Goal: Browse casually: Explore the website without a specific task or goal

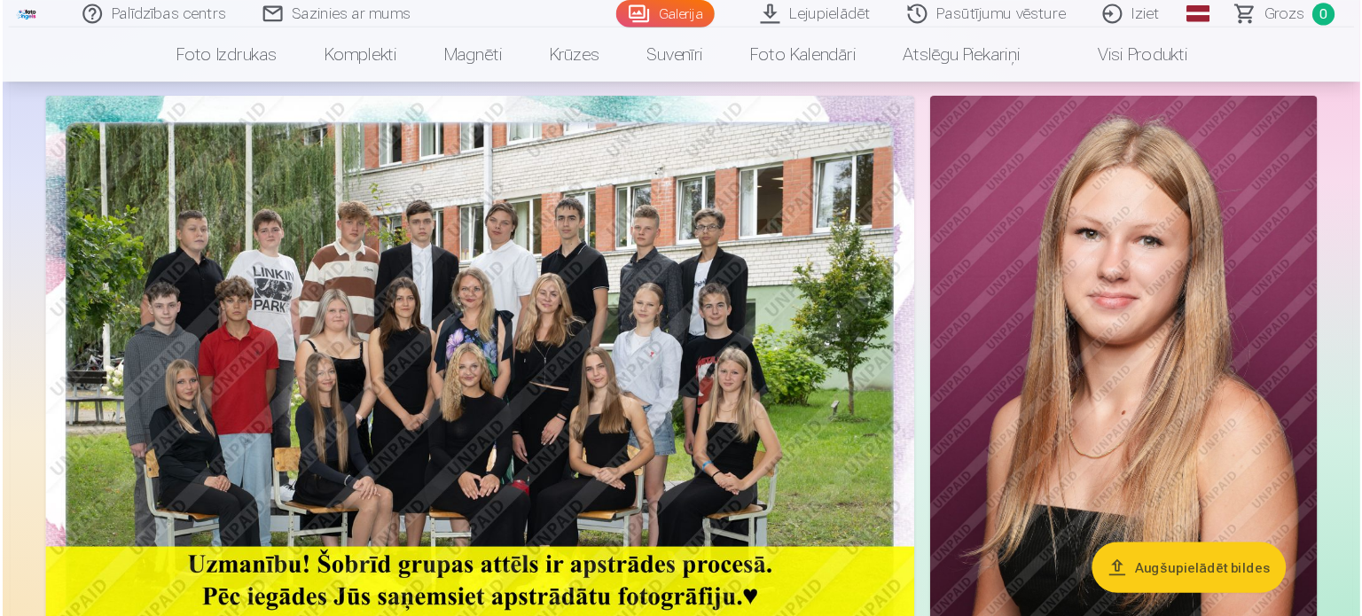
scroll to position [109, 0]
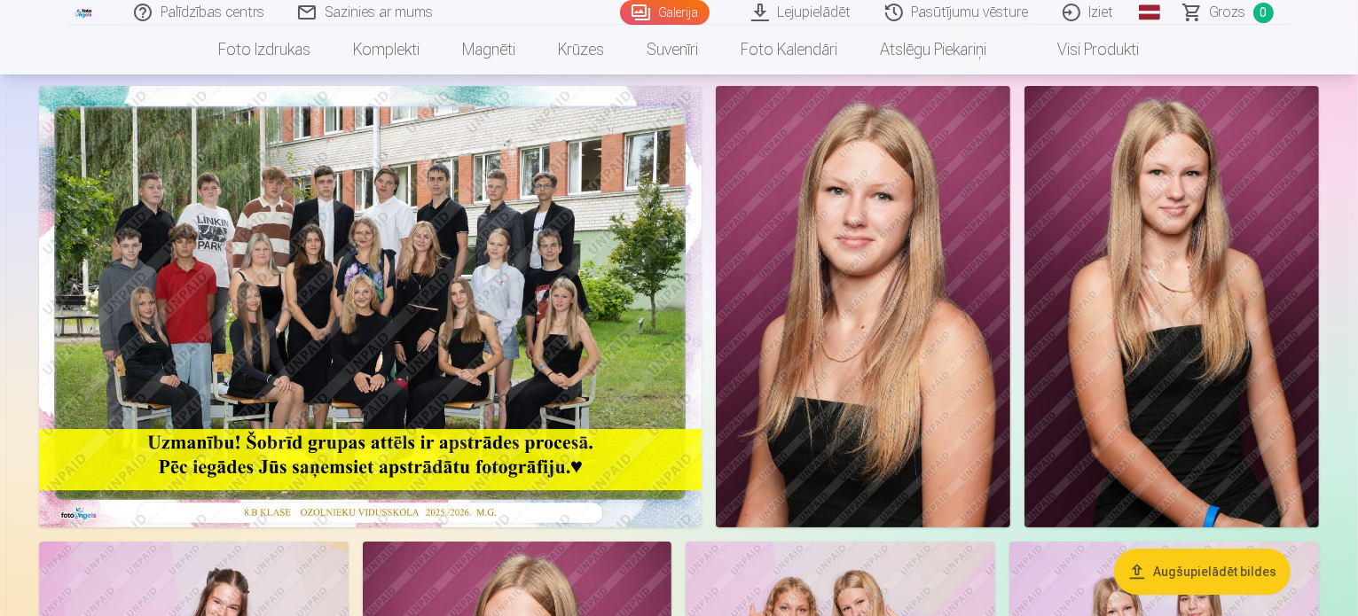
click at [489, 375] on img at bounding box center [370, 307] width 663 height 442
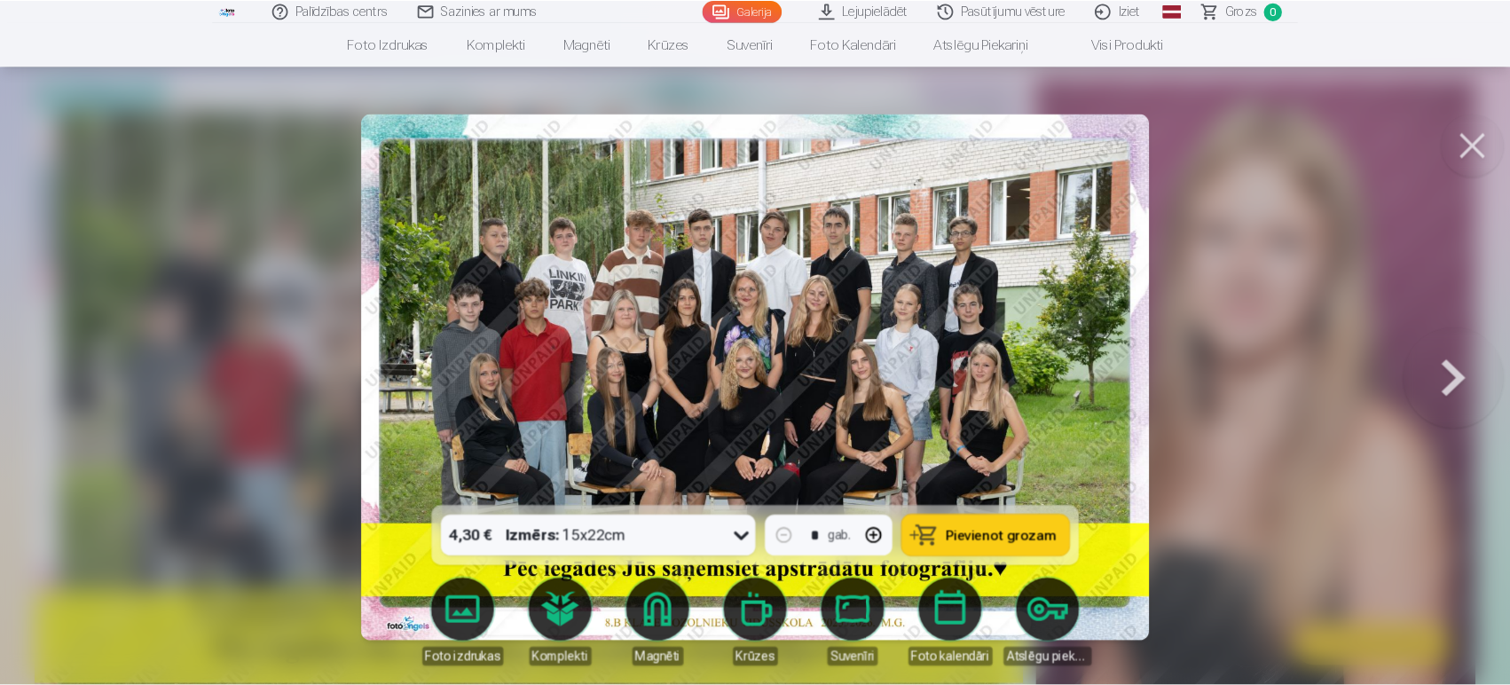
scroll to position [107, 0]
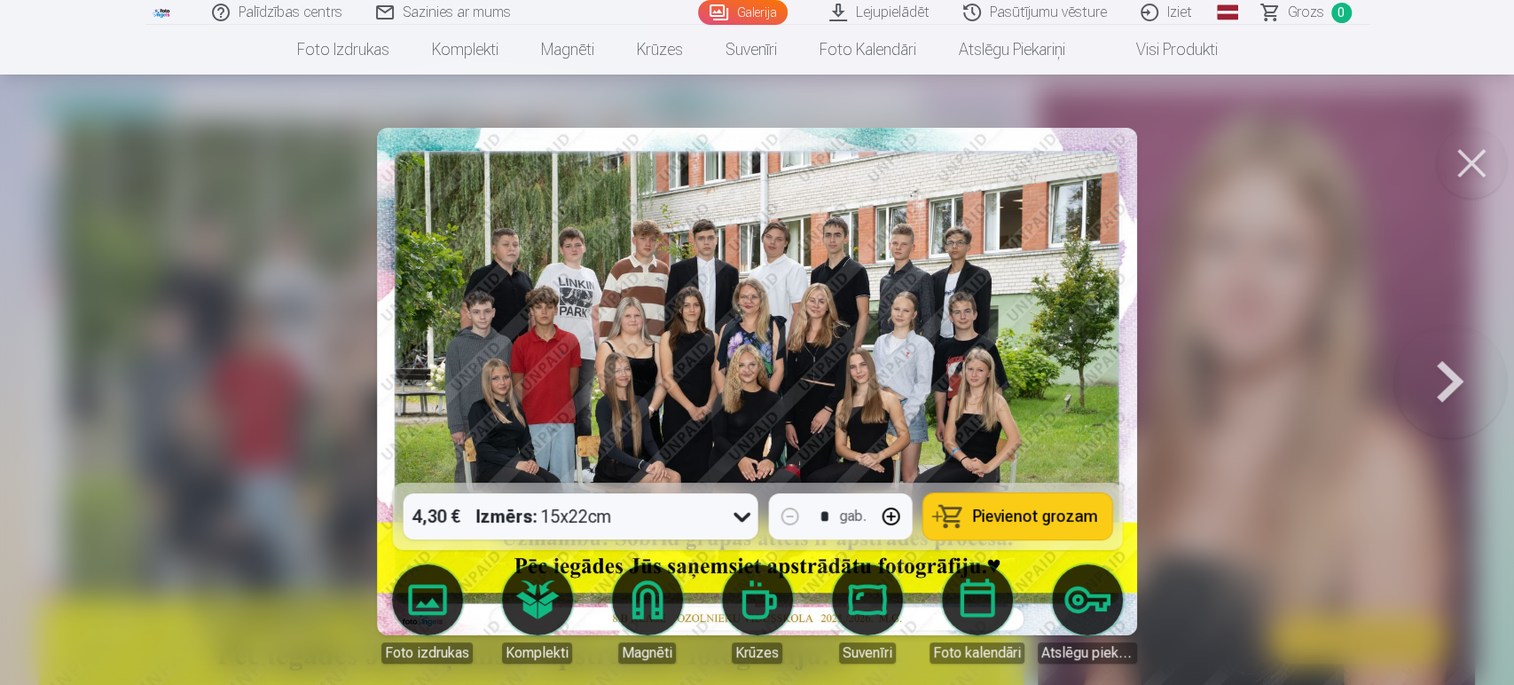
click at [1357, 386] on button at bounding box center [1450, 381] width 114 height 167
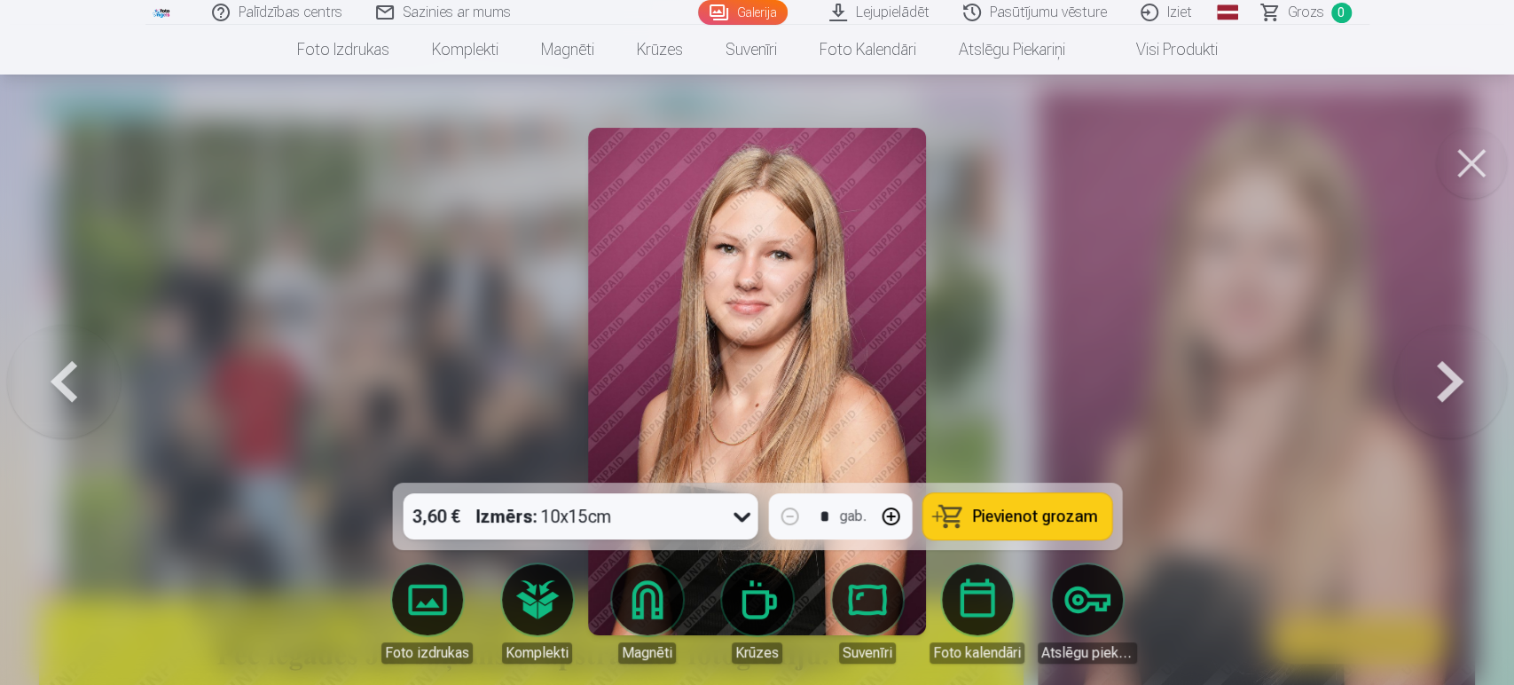
click at [1357, 386] on button at bounding box center [1450, 381] width 114 height 167
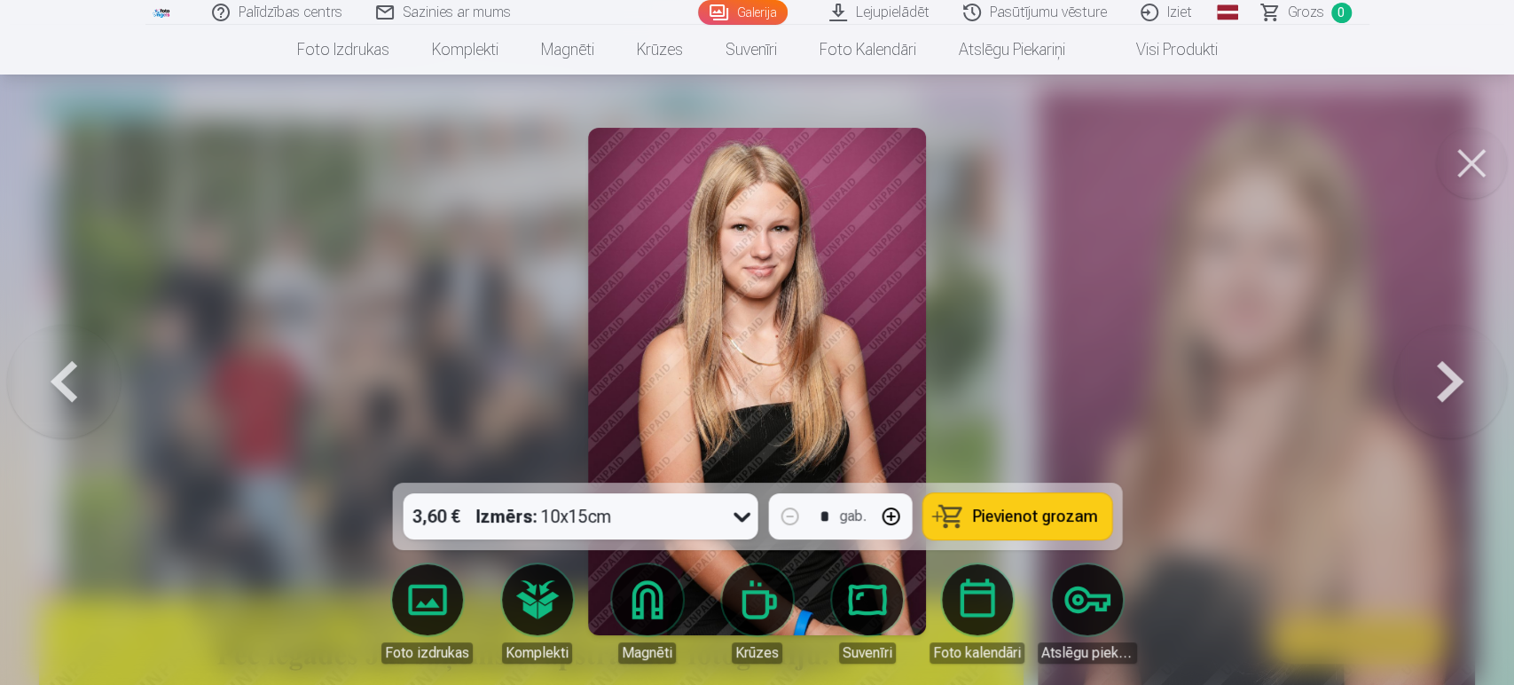
click at [1357, 386] on button at bounding box center [1450, 381] width 114 height 167
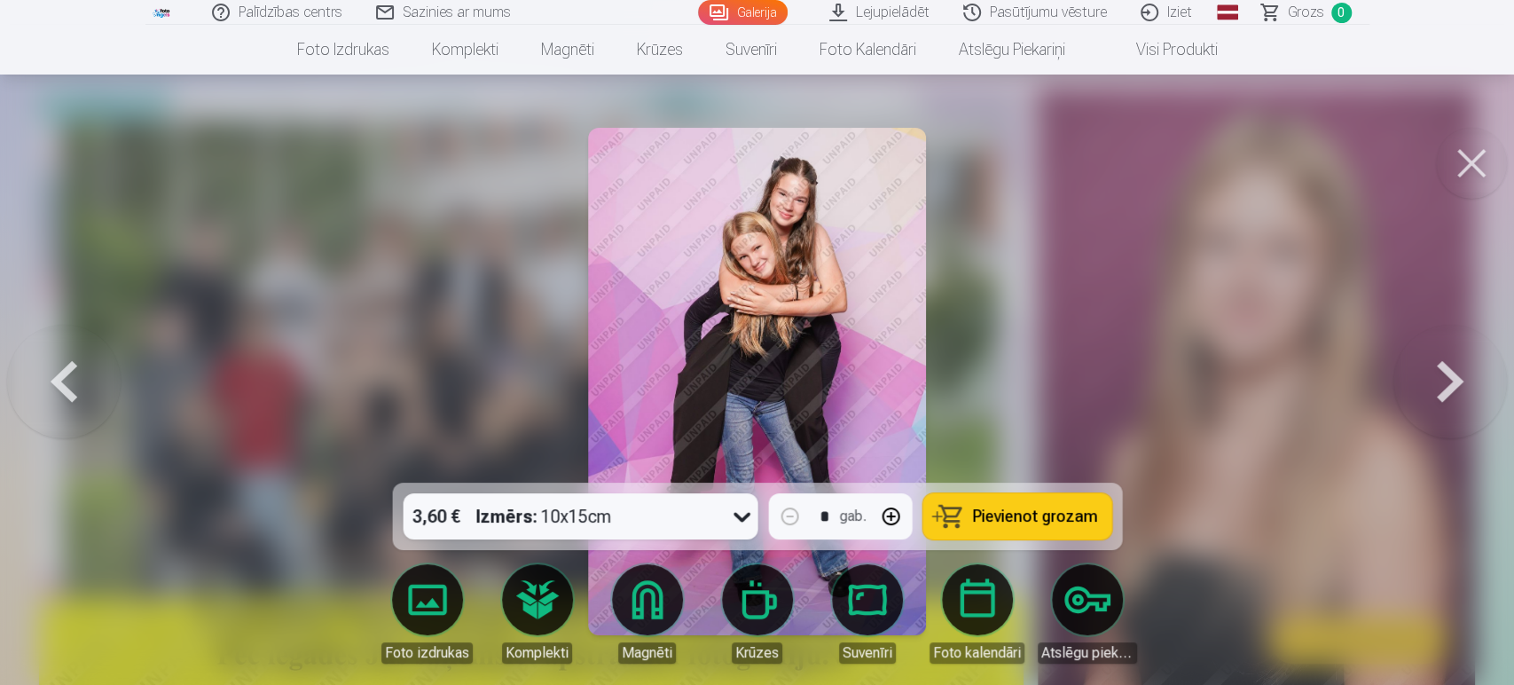
click at [1357, 386] on button at bounding box center [1450, 381] width 114 height 167
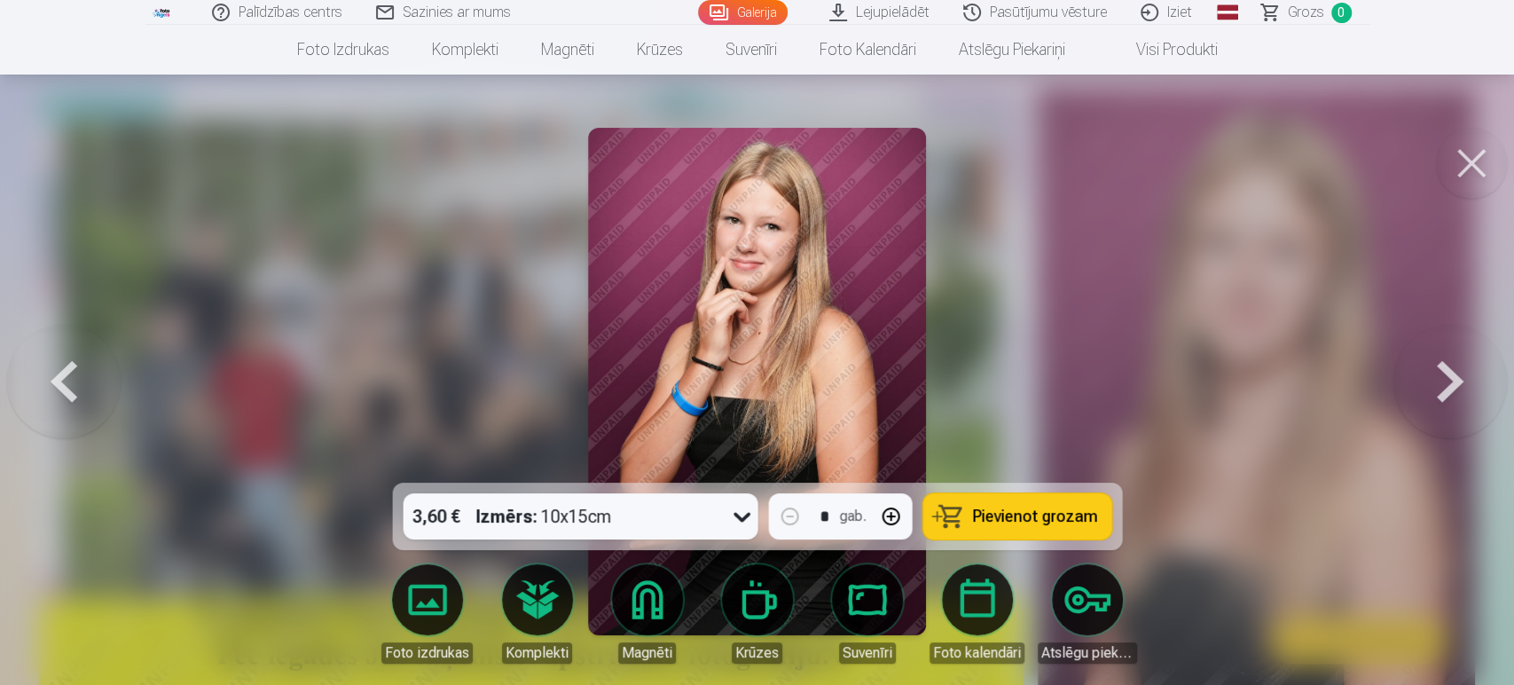
click at [1357, 386] on button at bounding box center [1450, 381] width 114 height 167
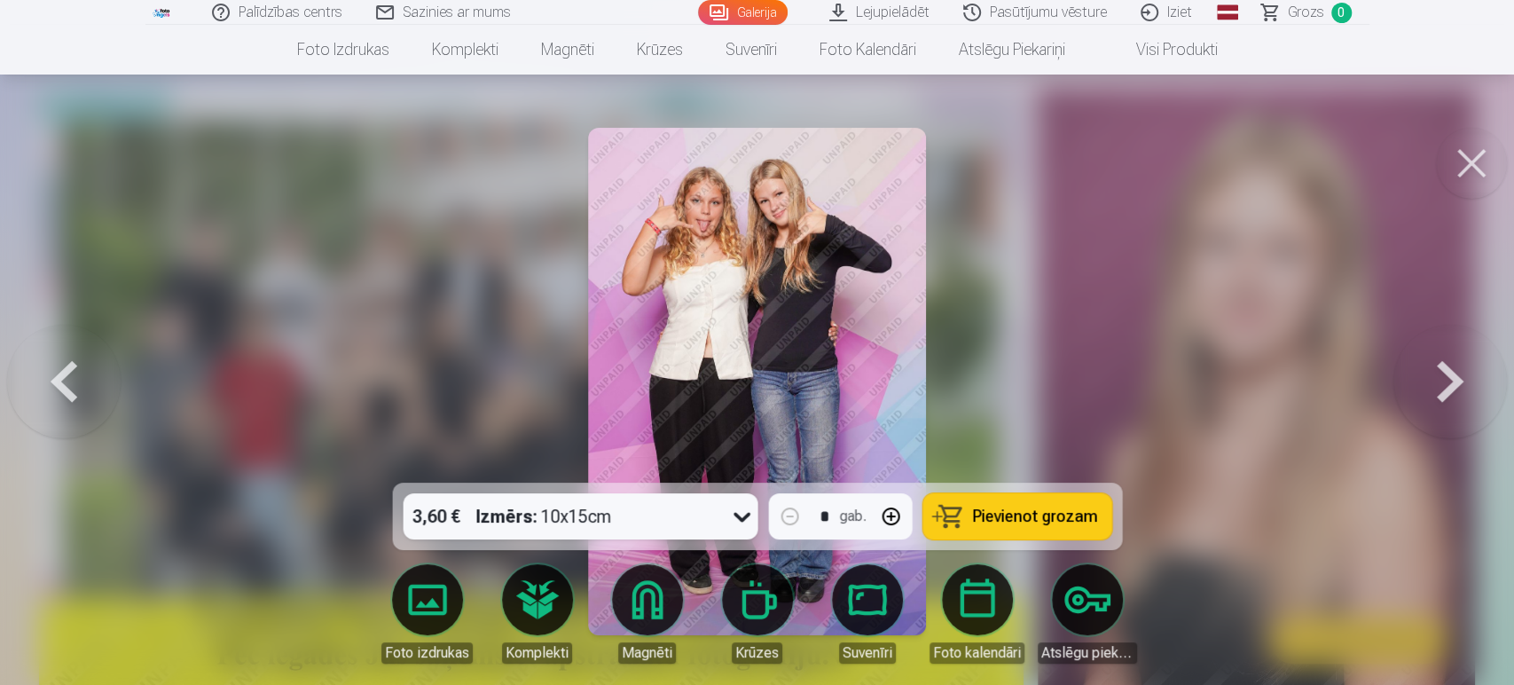
click at [1357, 386] on button at bounding box center [1450, 381] width 114 height 167
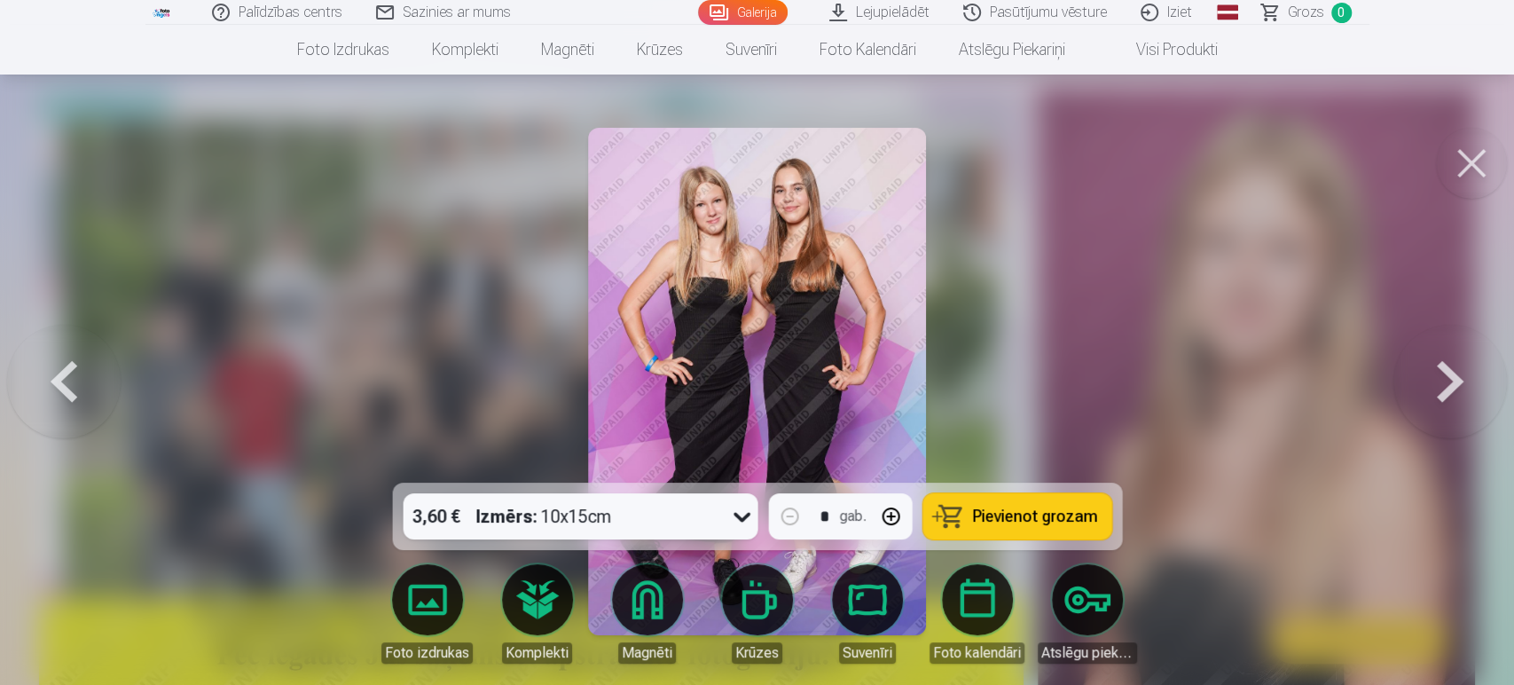
click at [1357, 386] on button at bounding box center [1450, 381] width 114 height 167
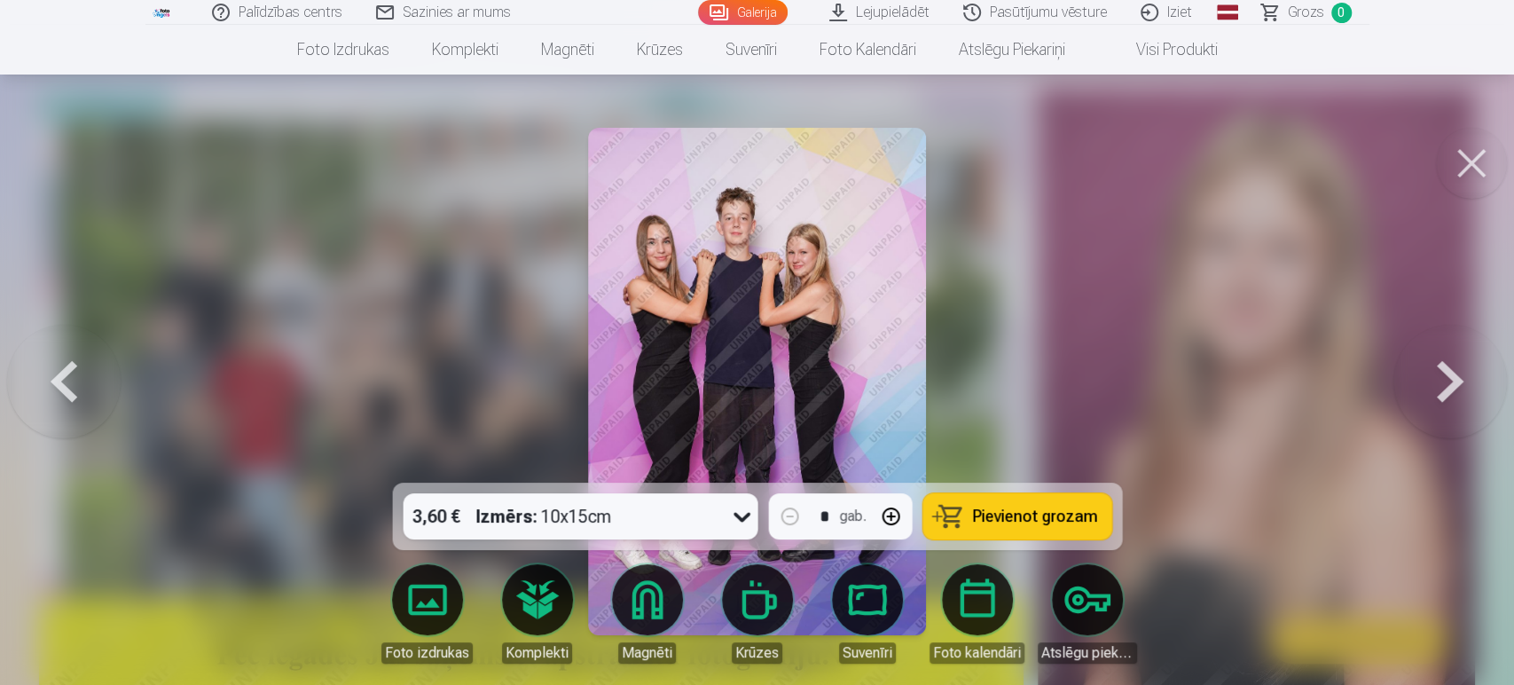
click at [1357, 386] on button at bounding box center [1450, 381] width 114 height 167
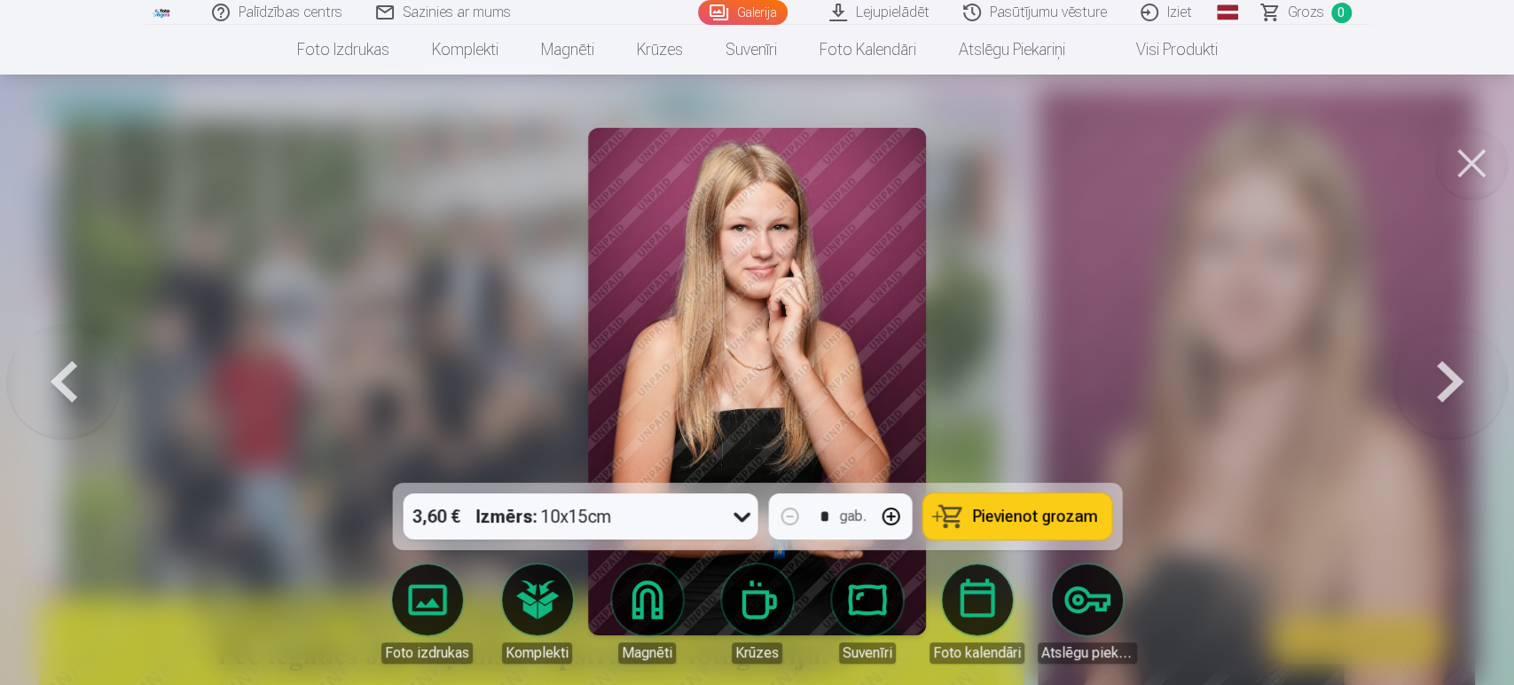
click at [1357, 386] on button at bounding box center [1450, 381] width 114 height 167
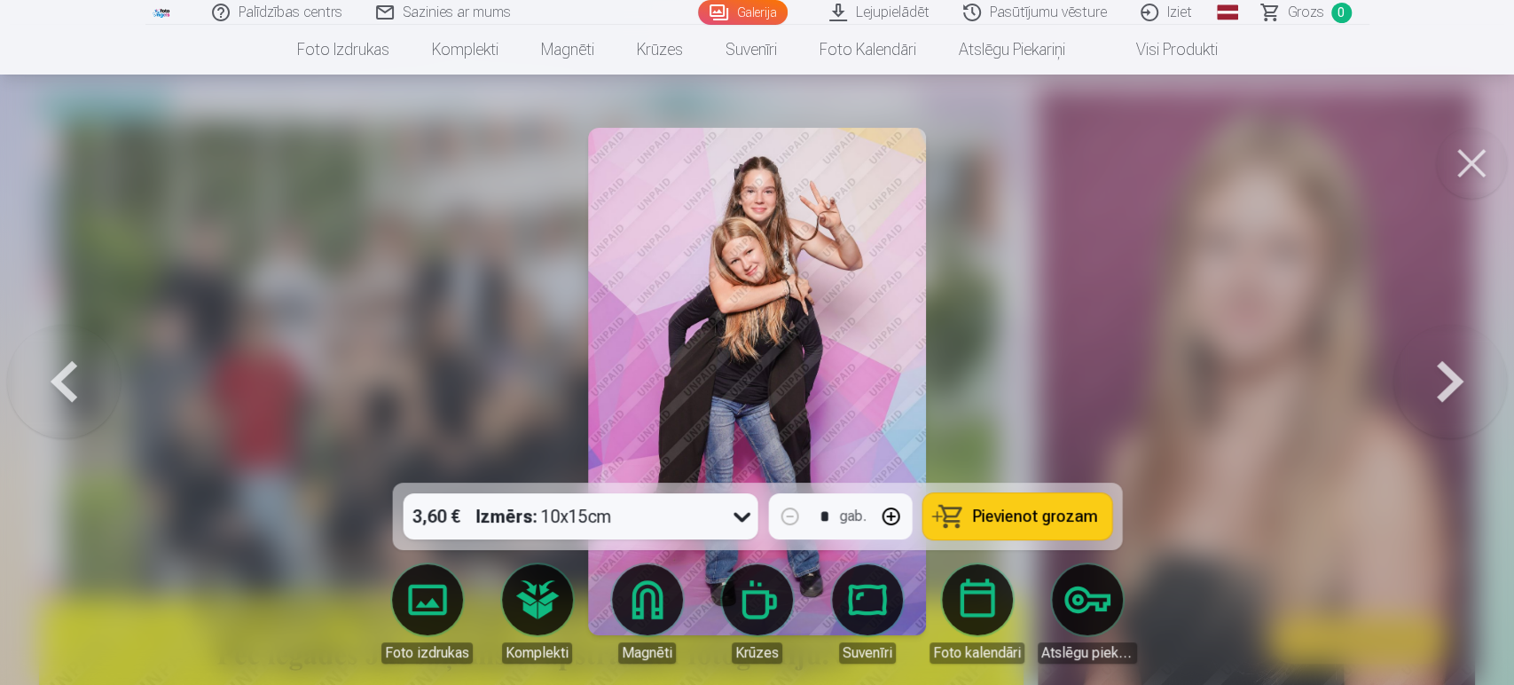
click at [1357, 386] on button at bounding box center [1450, 381] width 114 height 167
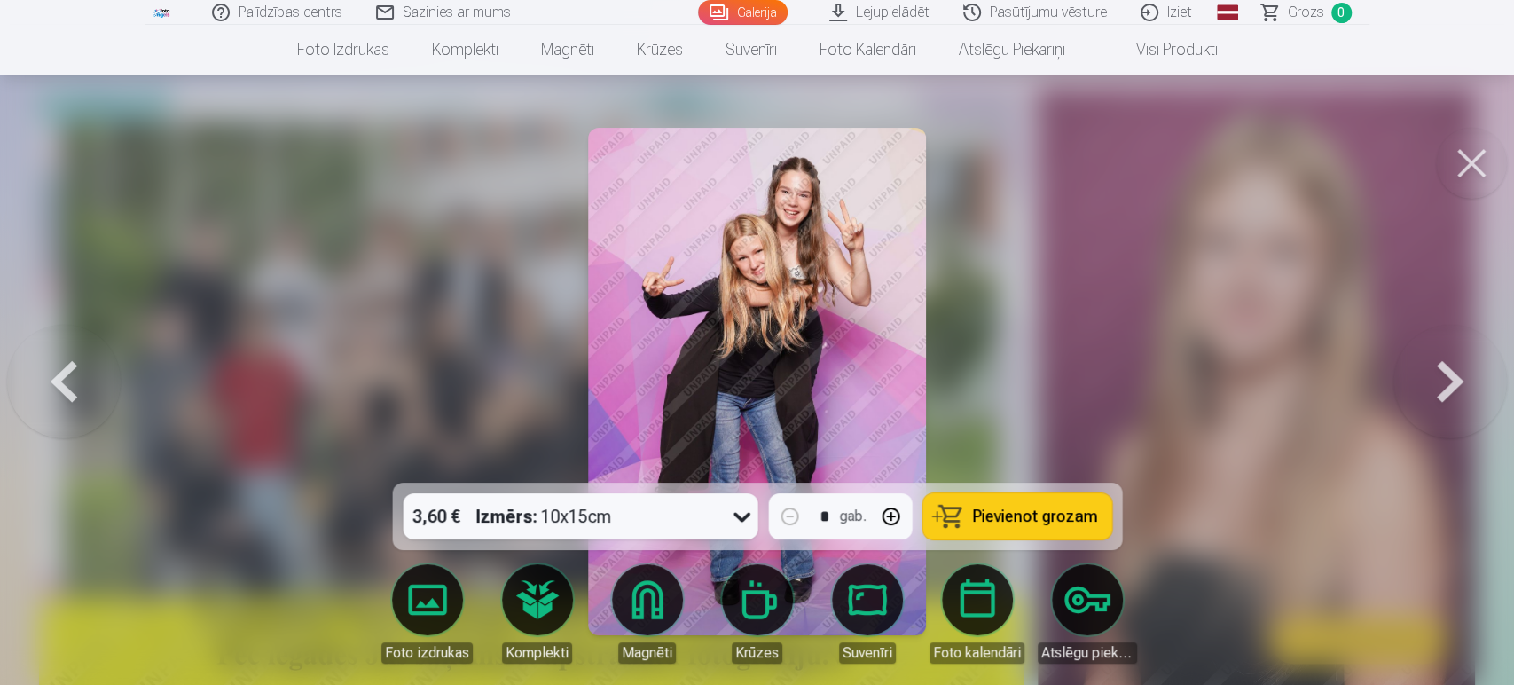
click at [1357, 386] on button at bounding box center [1450, 381] width 114 height 167
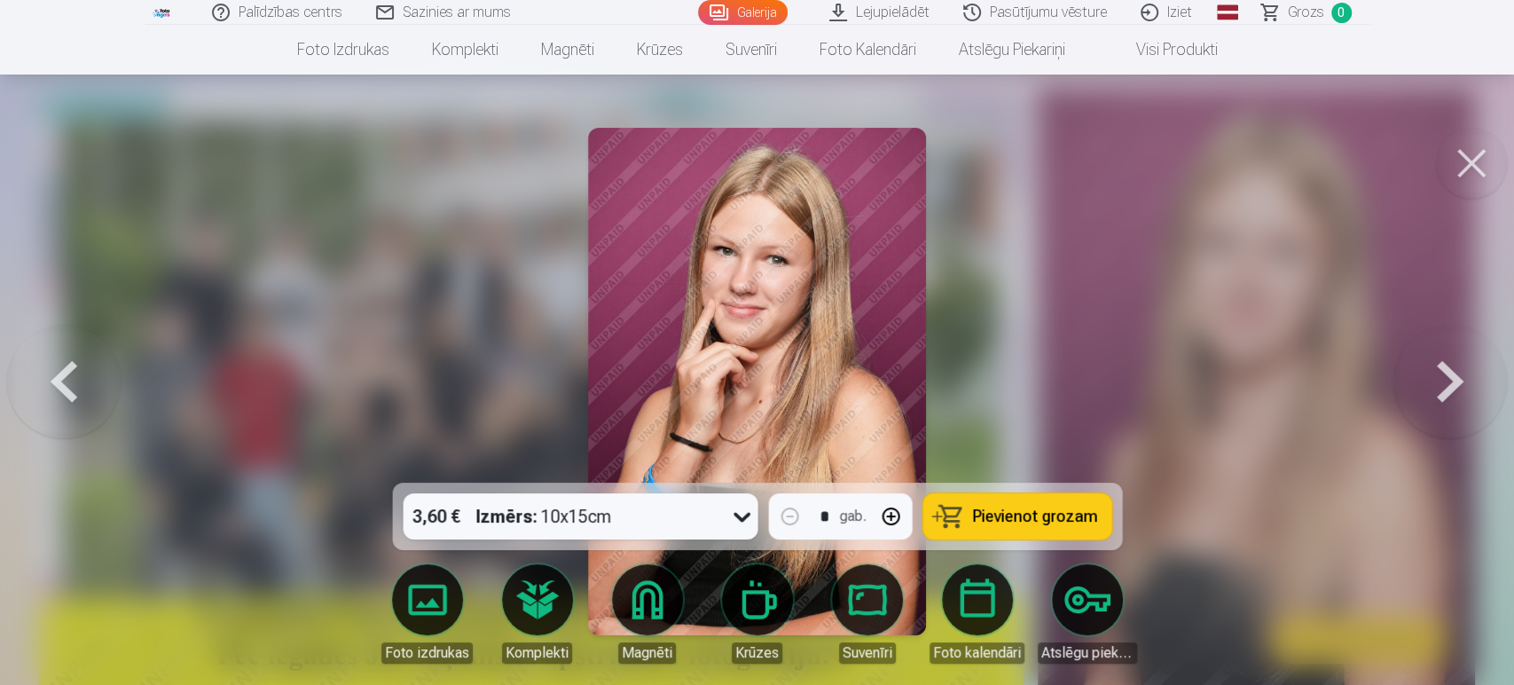
click at [1357, 386] on button at bounding box center [1450, 381] width 114 height 167
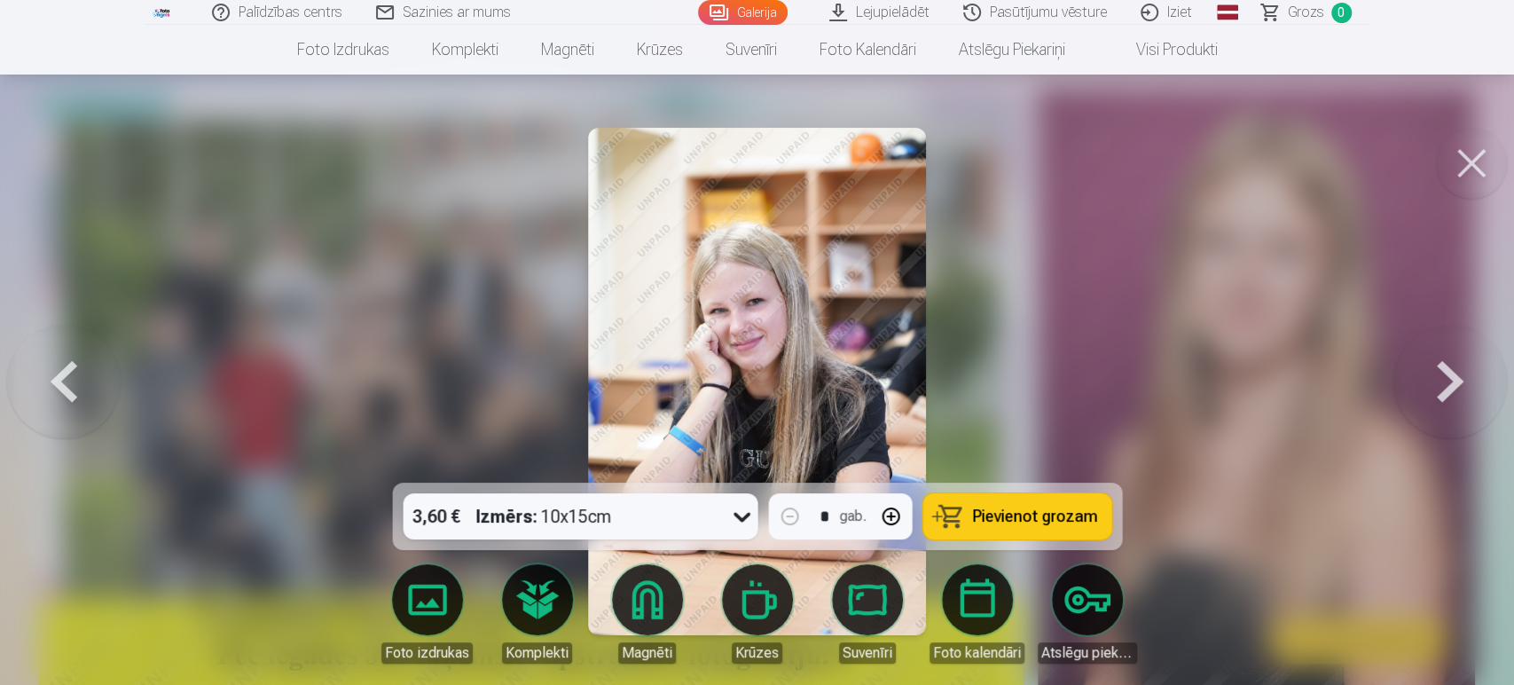
click at [1357, 386] on button at bounding box center [1450, 381] width 114 height 167
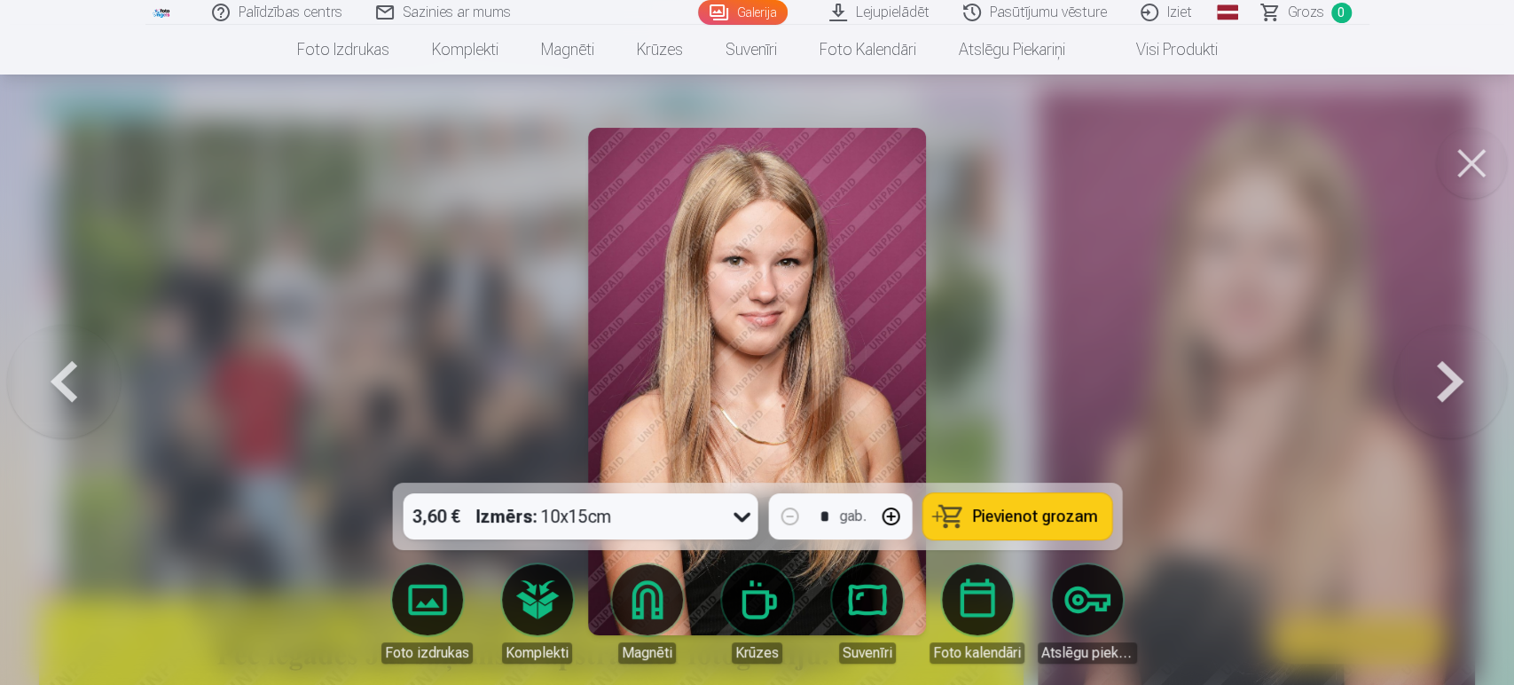
click at [1357, 386] on button at bounding box center [1450, 381] width 114 height 167
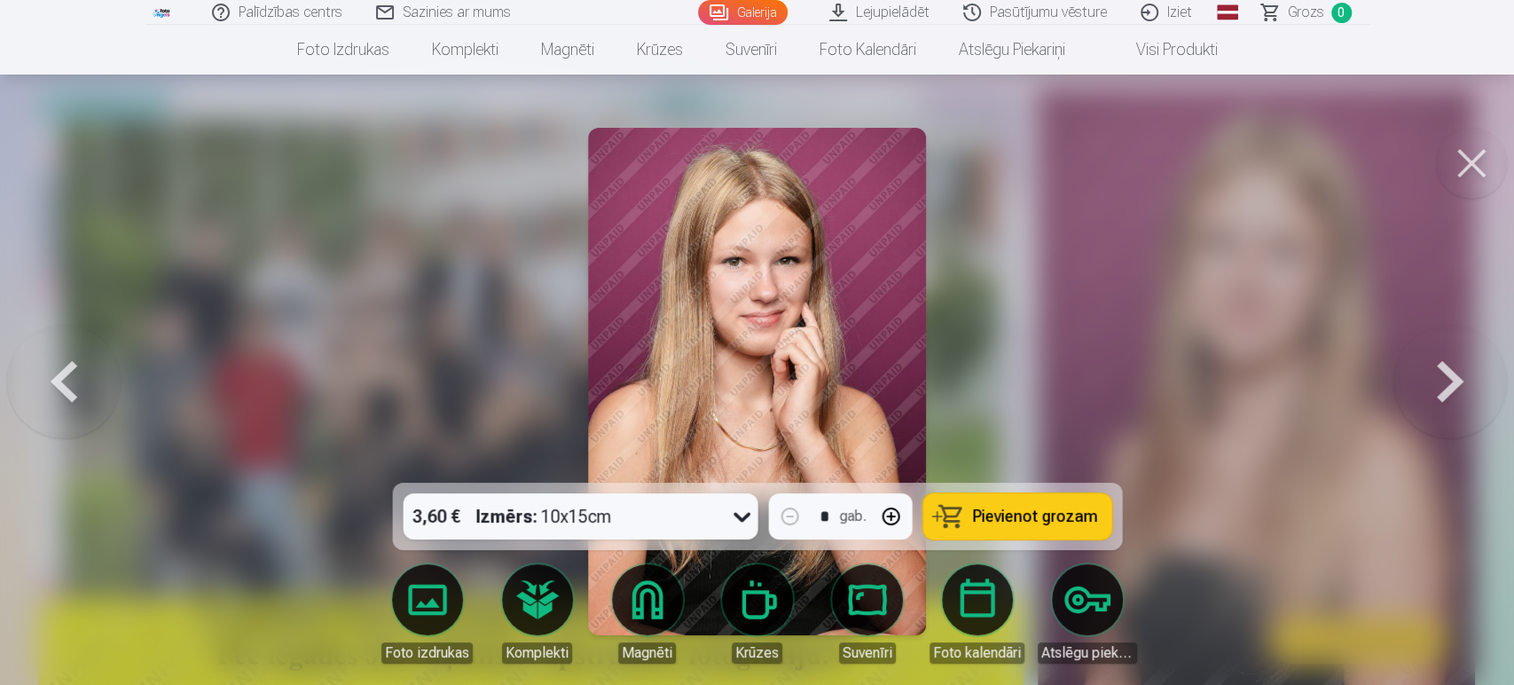
click at [1357, 386] on button at bounding box center [1450, 381] width 114 height 167
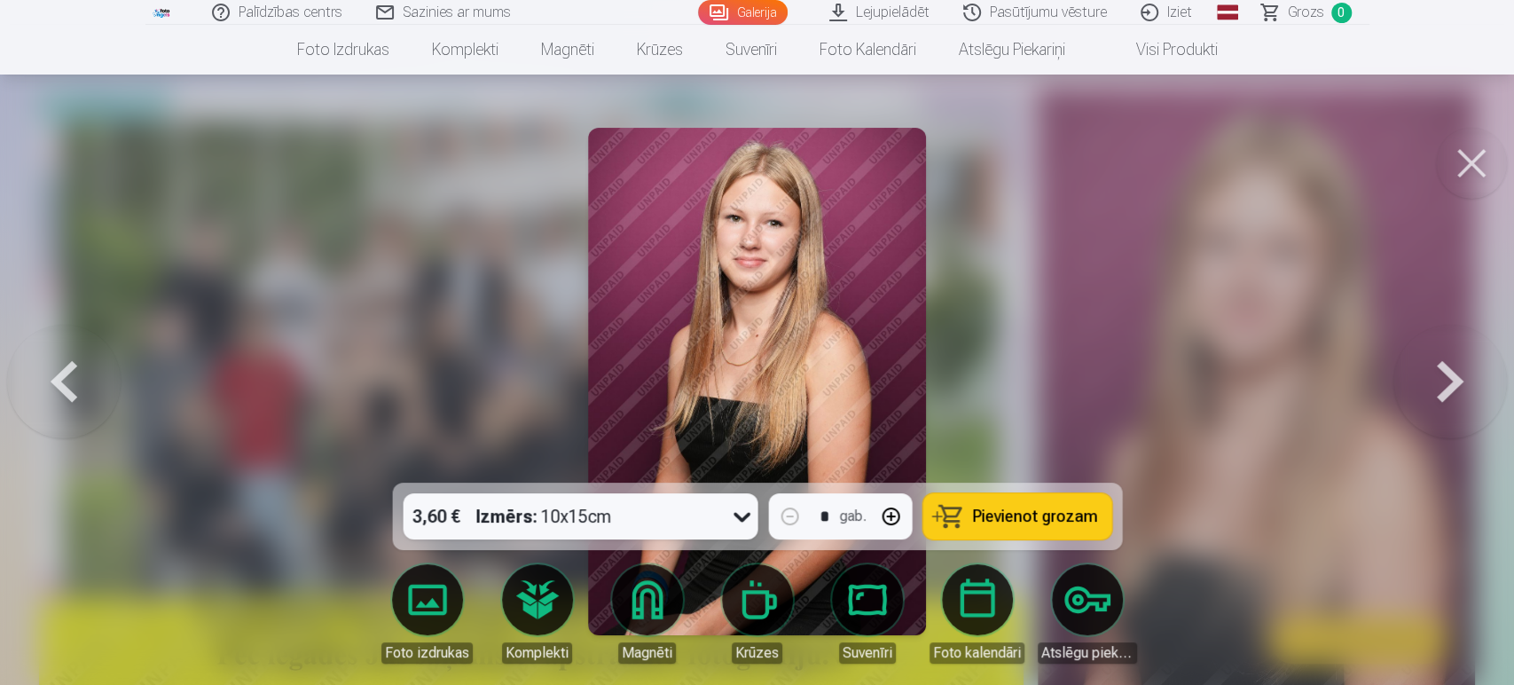
click at [1357, 386] on button at bounding box center [1450, 381] width 114 height 167
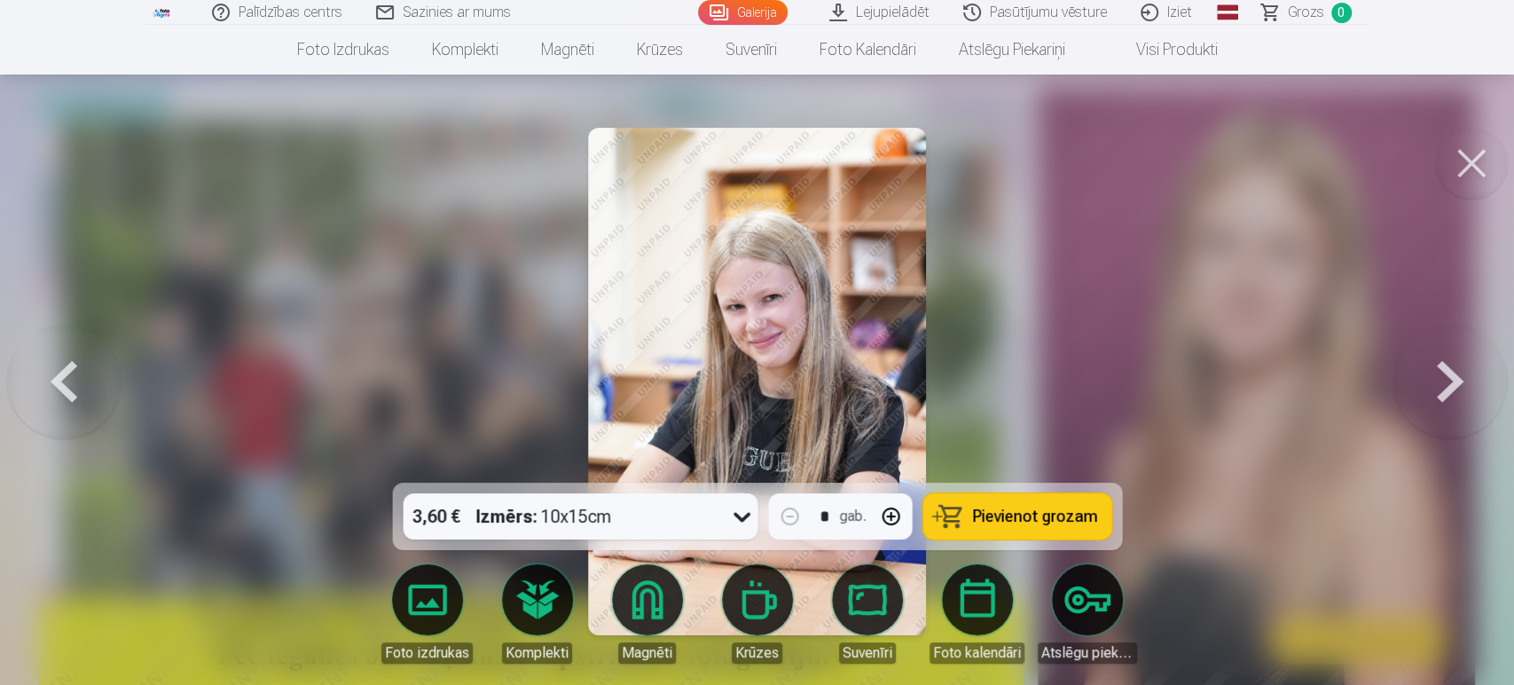
click at [1357, 386] on button at bounding box center [1450, 381] width 114 height 167
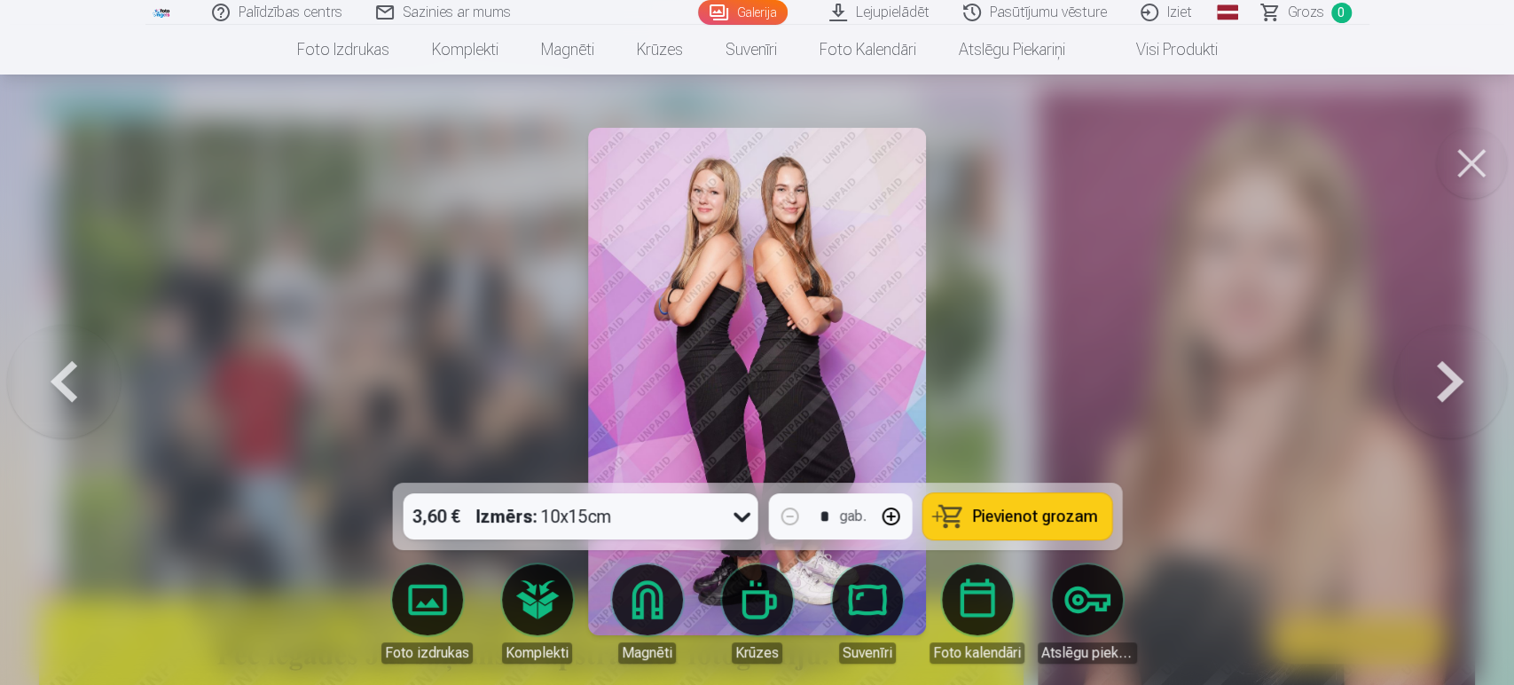
click at [1357, 386] on button at bounding box center [1450, 381] width 114 height 167
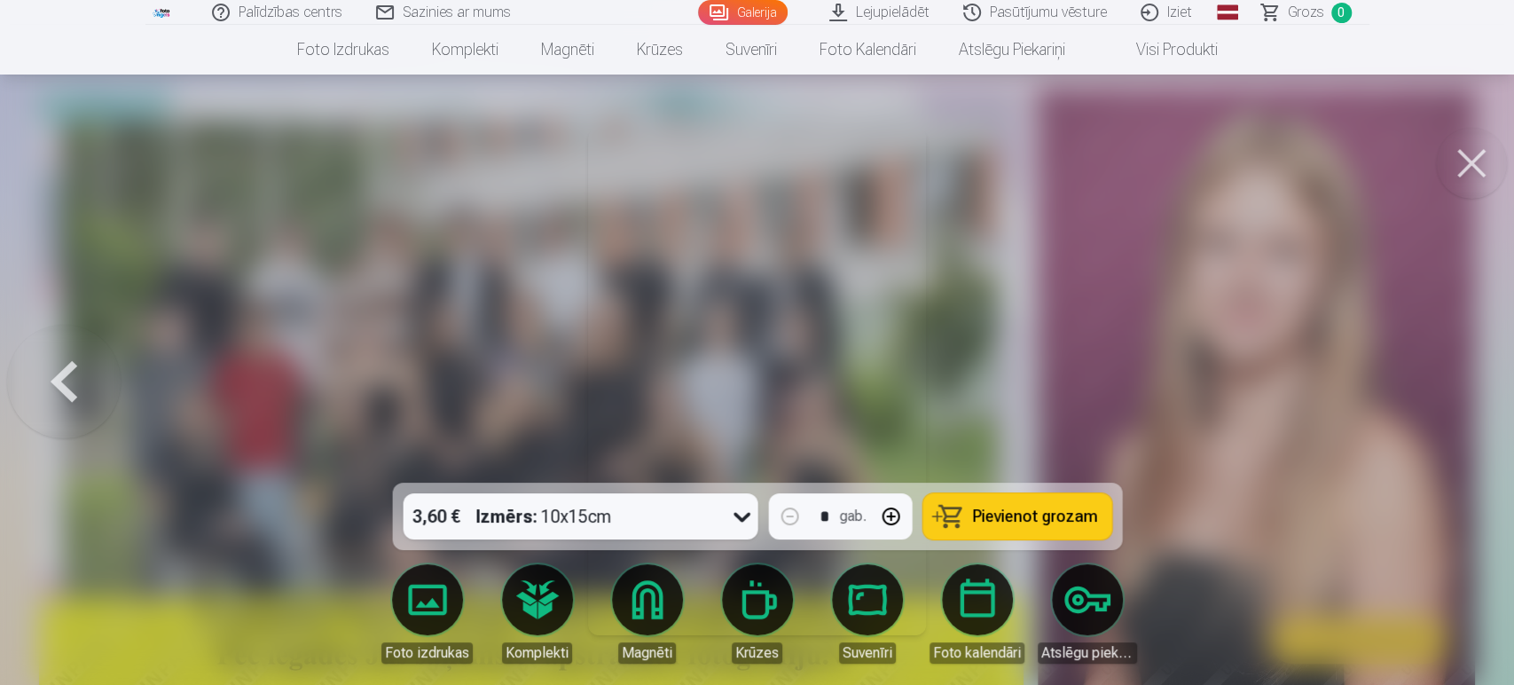
click at [1357, 386] on div at bounding box center [757, 342] width 1514 height 685
